Goal: Transaction & Acquisition: Purchase product/service

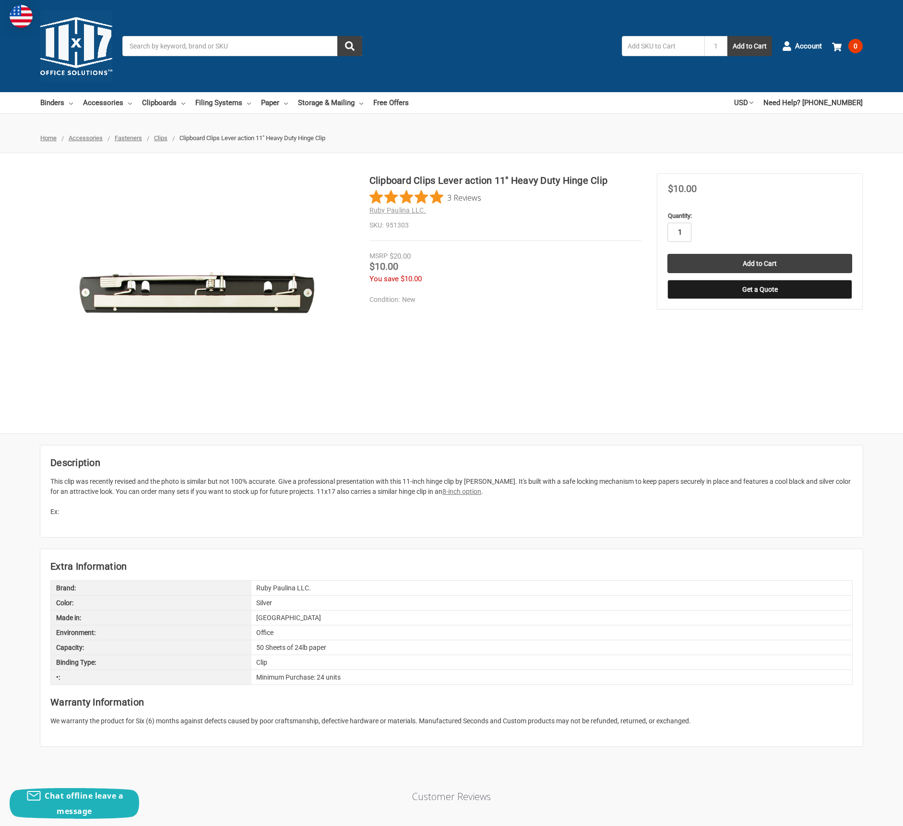
click at [687, 234] on input "1" at bounding box center [679, 232] width 24 height 19
type input "2"
click at [760, 263] on input "Add to Cart" at bounding box center [759, 263] width 185 height 19
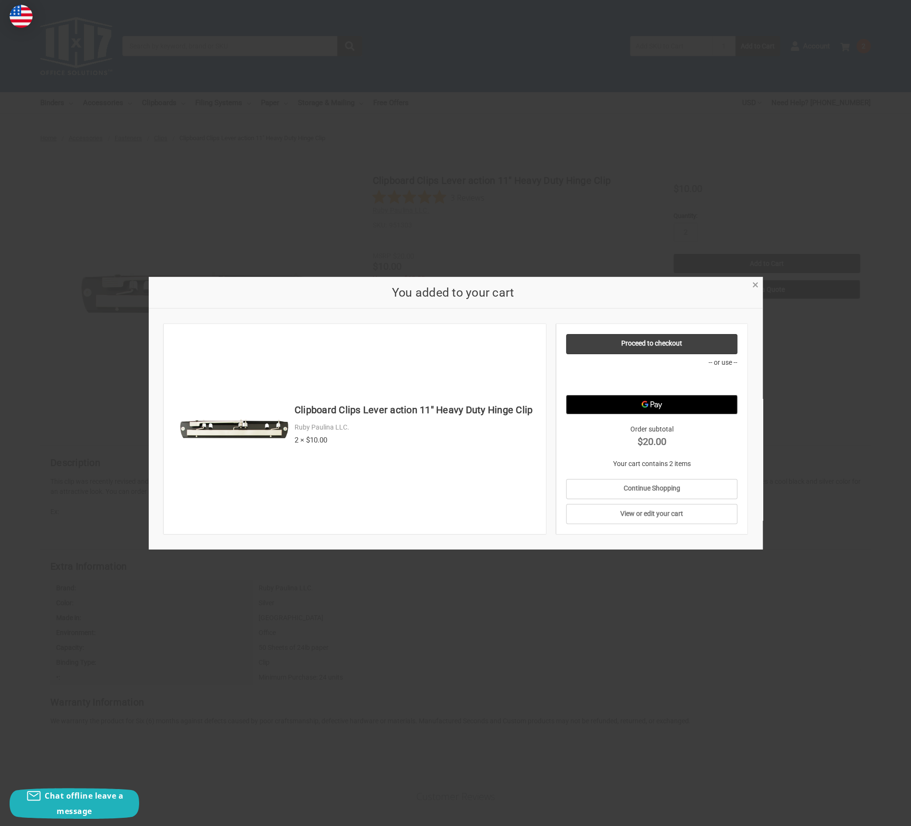
click at [752, 286] on span "×" at bounding box center [755, 285] width 6 height 14
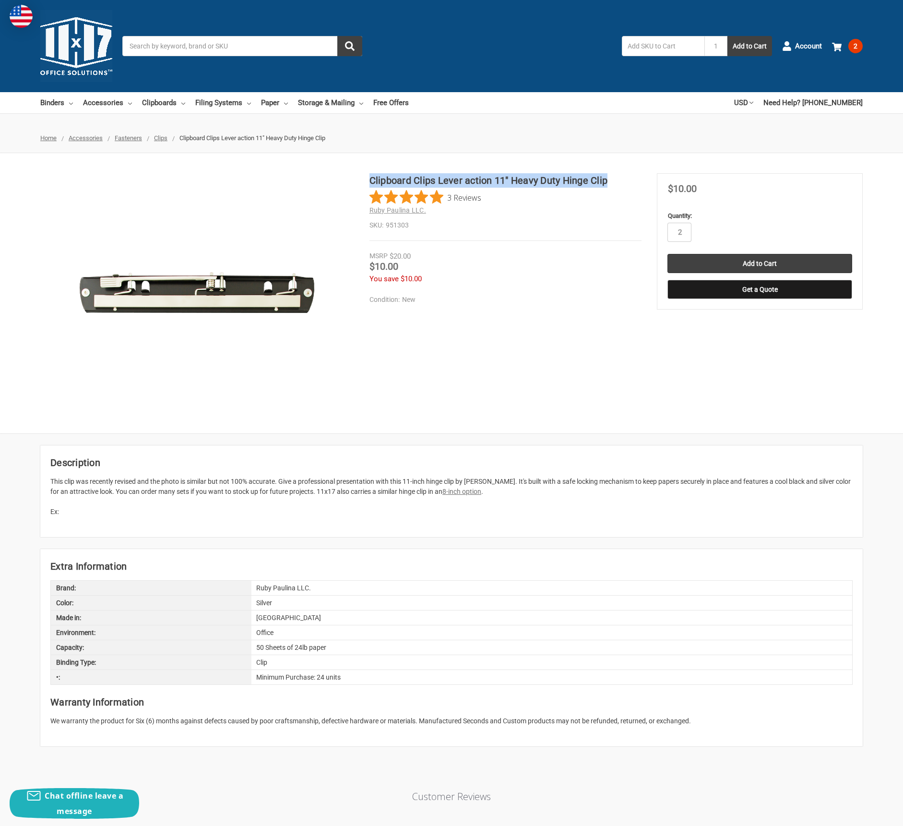
drag, startPoint x: 369, startPoint y: 180, endPoint x: 605, endPoint y: 185, distance: 236.1
click at [605, 185] on h1 "Clipboard Clips Lever action 11" Heavy Duty Hinge Clip" at bounding box center [505, 180] width 272 height 14
click at [681, 369] on div "Clipboard Clips Lever action 11" Heavy Duty Hinge Clip 3 Reviews Ruby Paulina L…" at bounding box center [451, 293] width 903 height 240
